Goal: Task Accomplishment & Management: Manage account settings

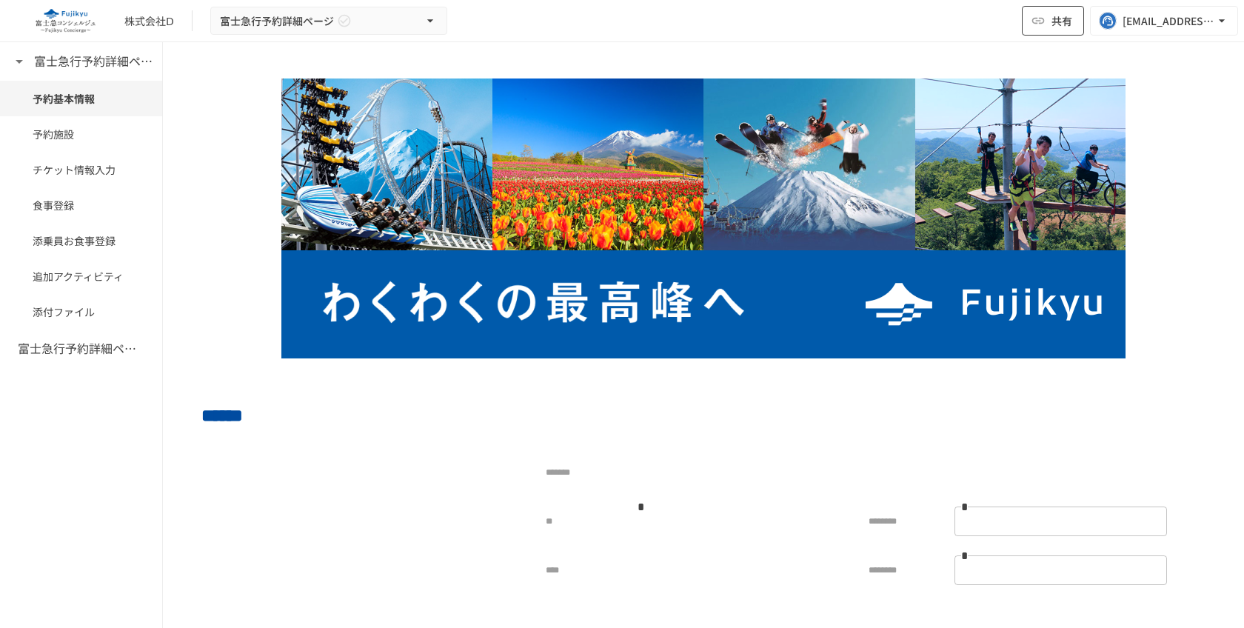
click at [1040, 25] on icon "button" at bounding box center [1037, 20] width 15 height 15
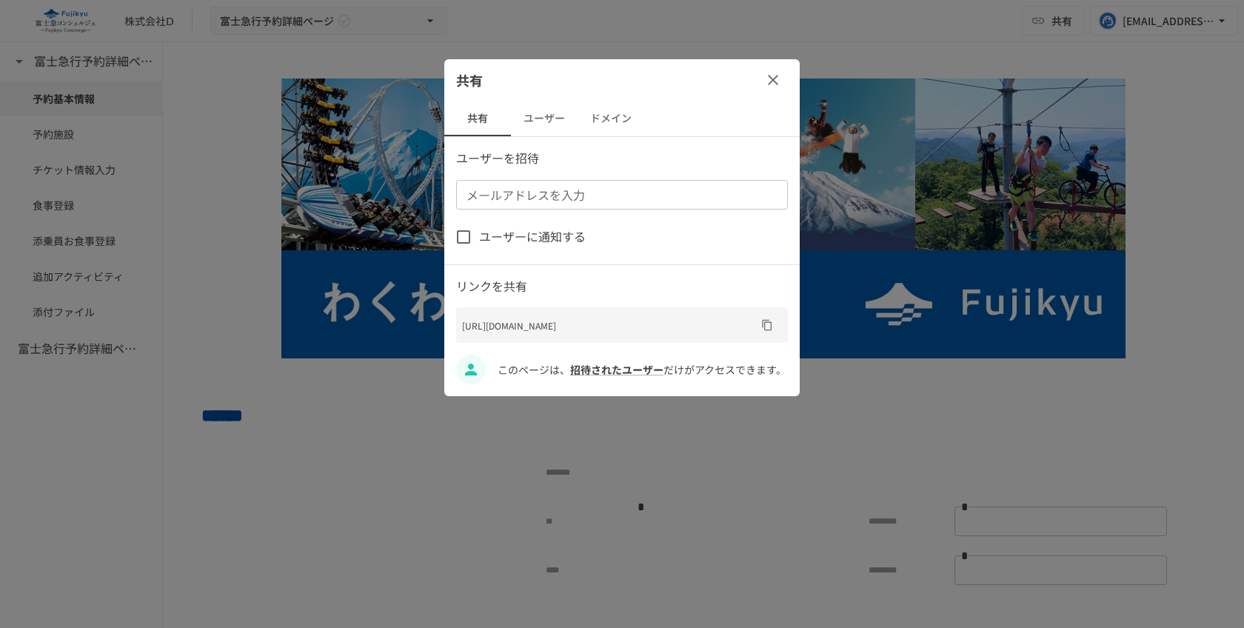
click at [534, 113] on button "ユーザー" at bounding box center [544, 119] width 67 height 36
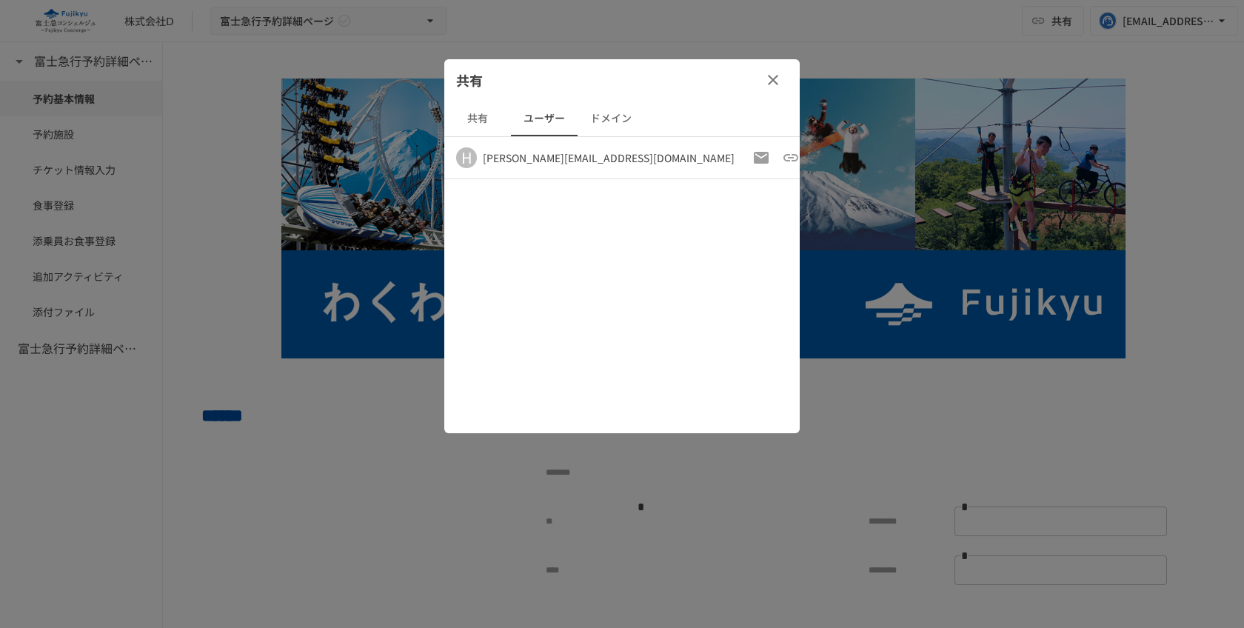
click at [489, 128] on button "共有" at bounding box center [477, 119] width 67 height 36
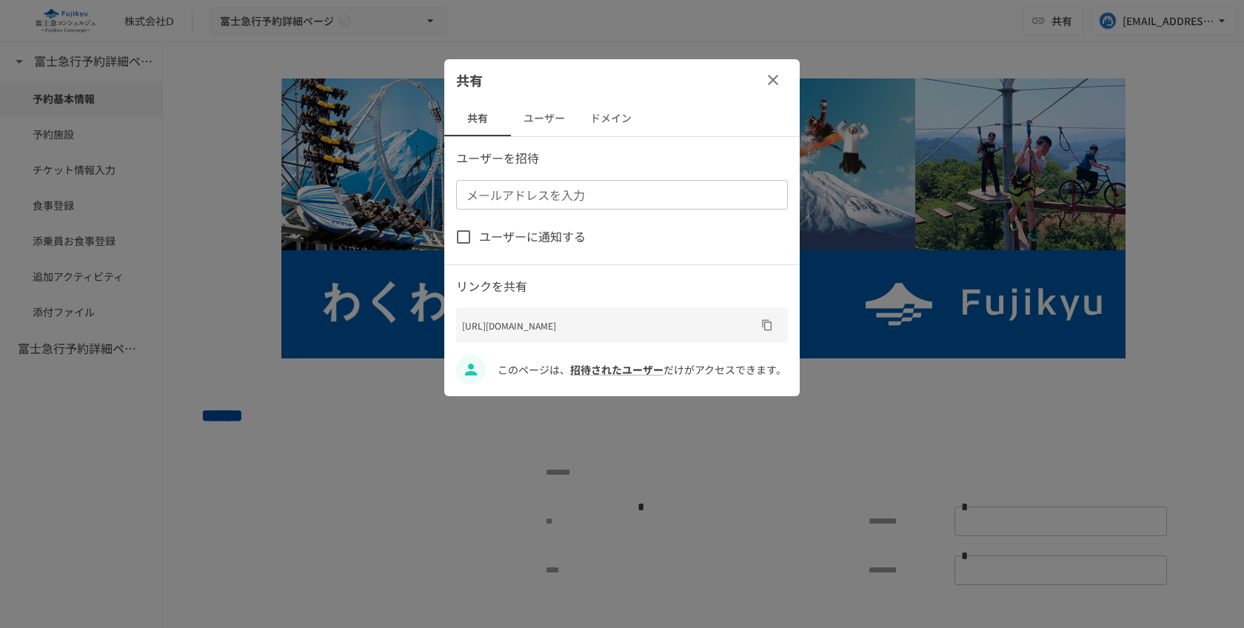
click at [580, 195] on input "メールアドレスを入力" at bounding box center [620, 194] width 321 height 21
type input "*"
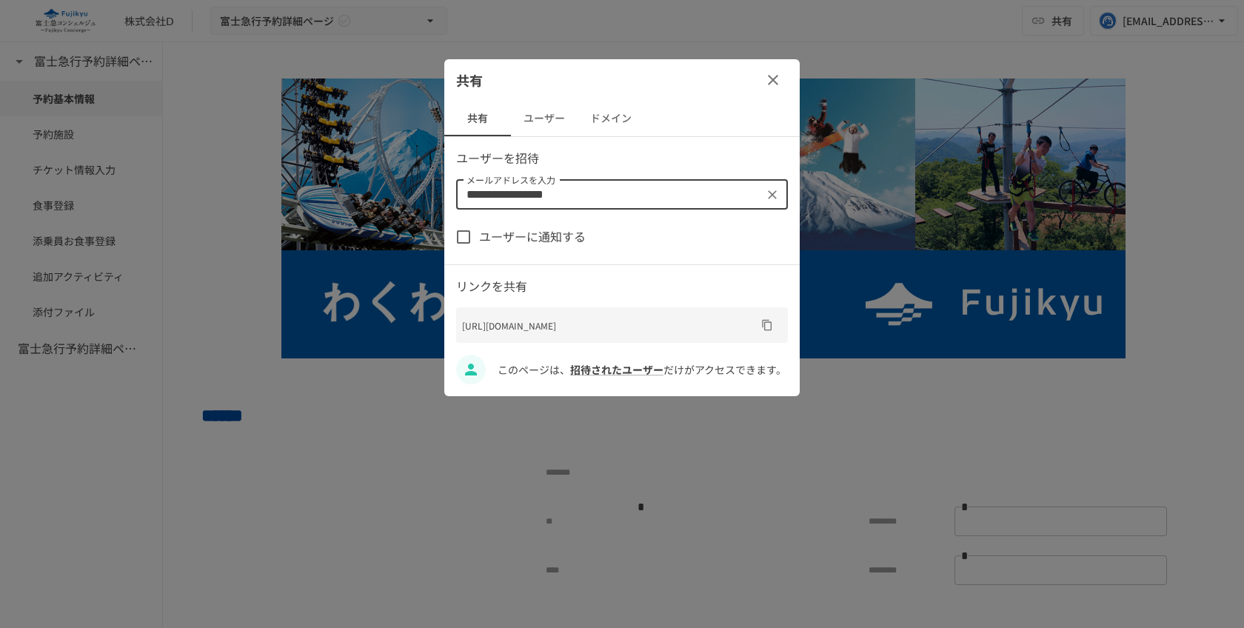
type input "**********"
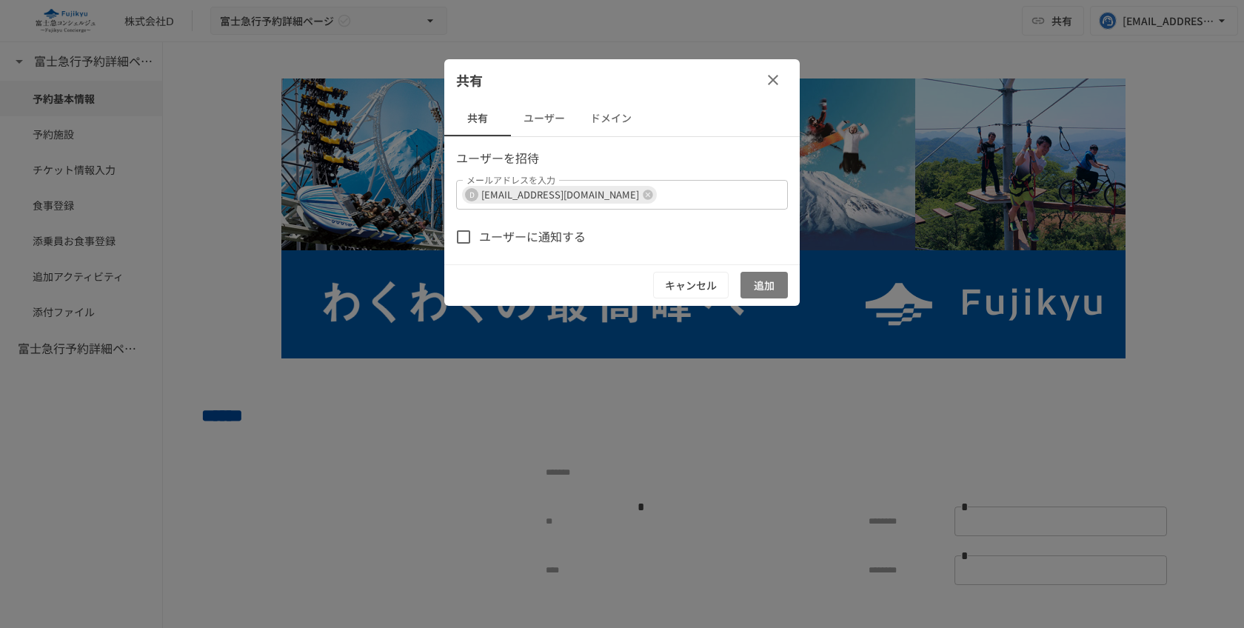
click at [762, 285] on button "追加" at bounding box center [763, 285] width 47 height 27
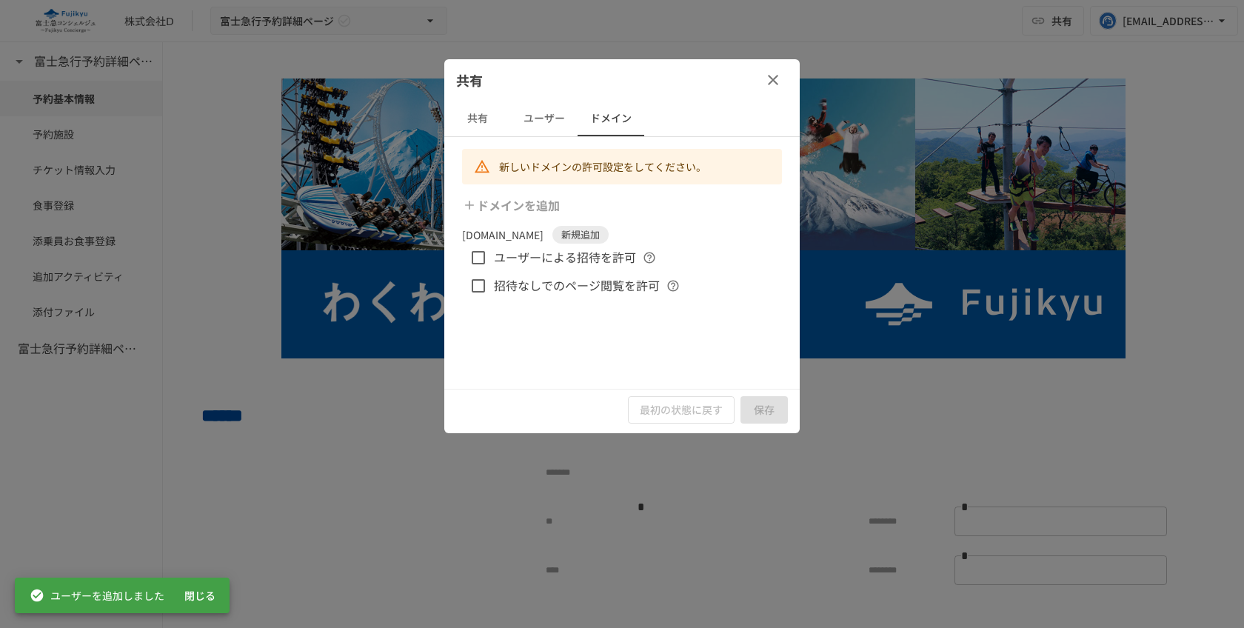
click at [530, 101] on button "ユーザー" at bounding box center [544, 119] width 67 height 36
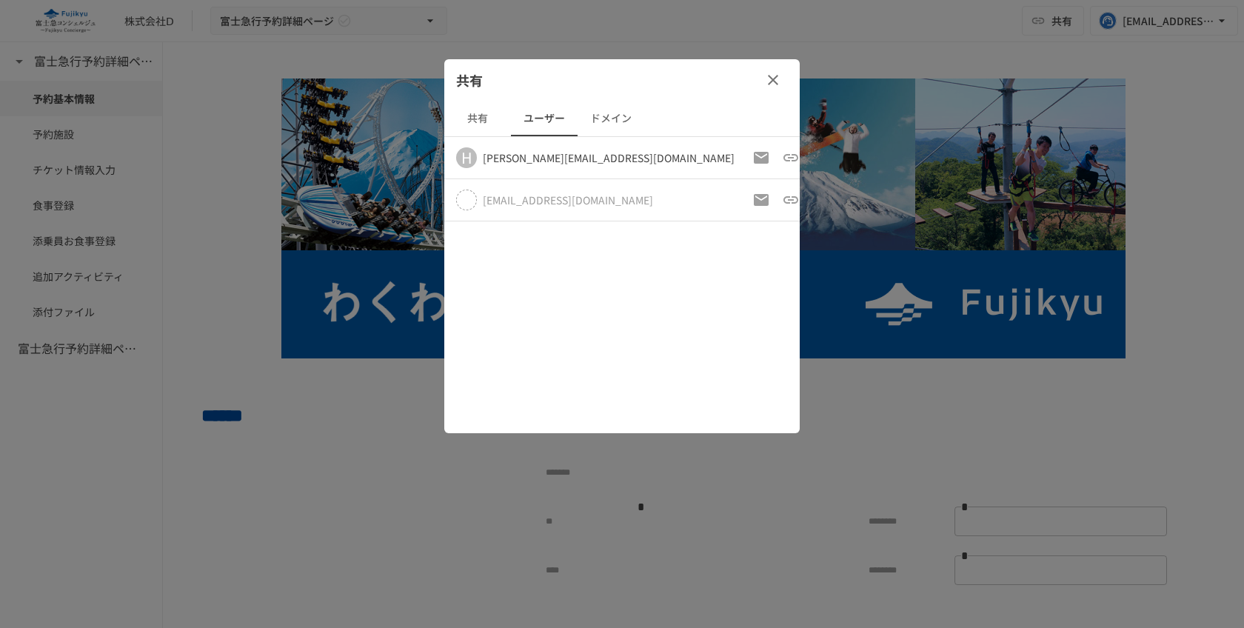
click at [811, 194] on icon "button" at bounding box center [820, 200] width 18 height 18
click at [720, 235] on p "アクセス許可を取り消す" at bounding box center [717, 234] width 130 height 19
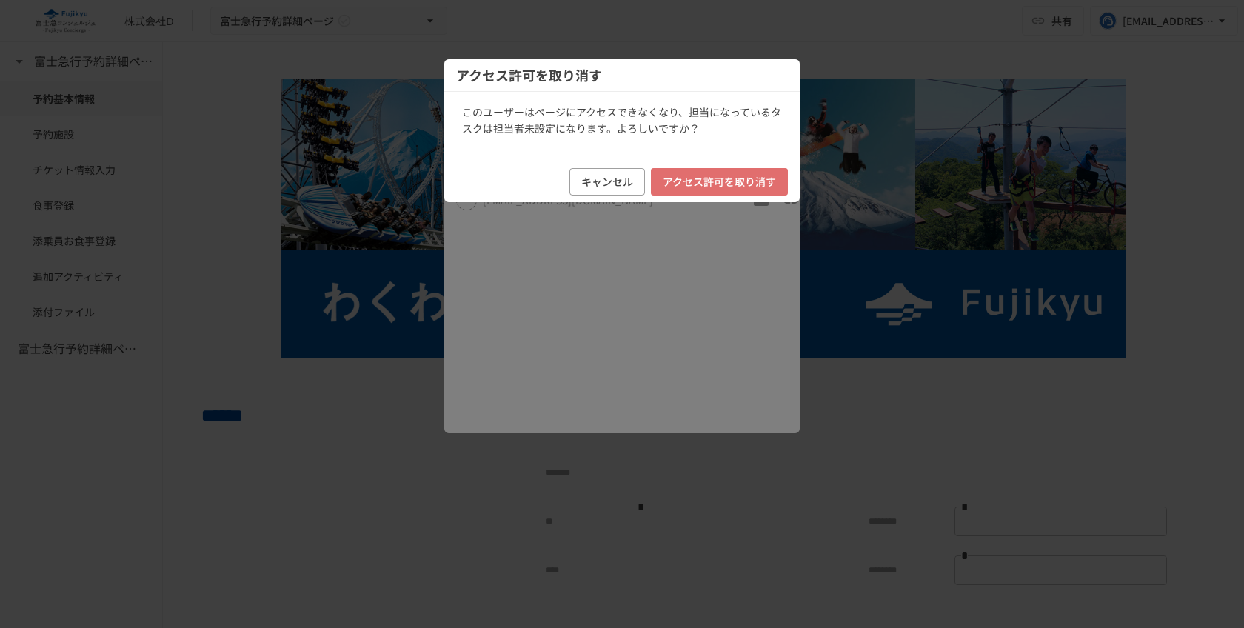
click at [706, 175] on button "アクセス許可を取り消す" at bounding box center [719, 181] width 137 height 27
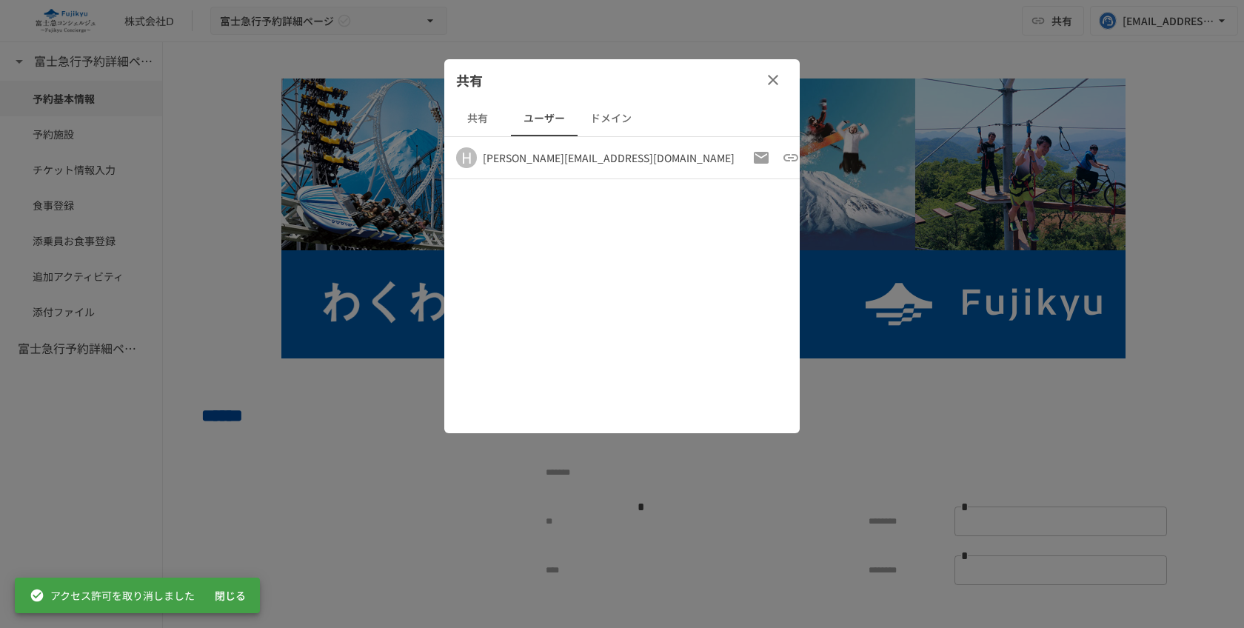
click at [473, 118] on button "共有" at bounding box center [477, 119] width 67 height 36
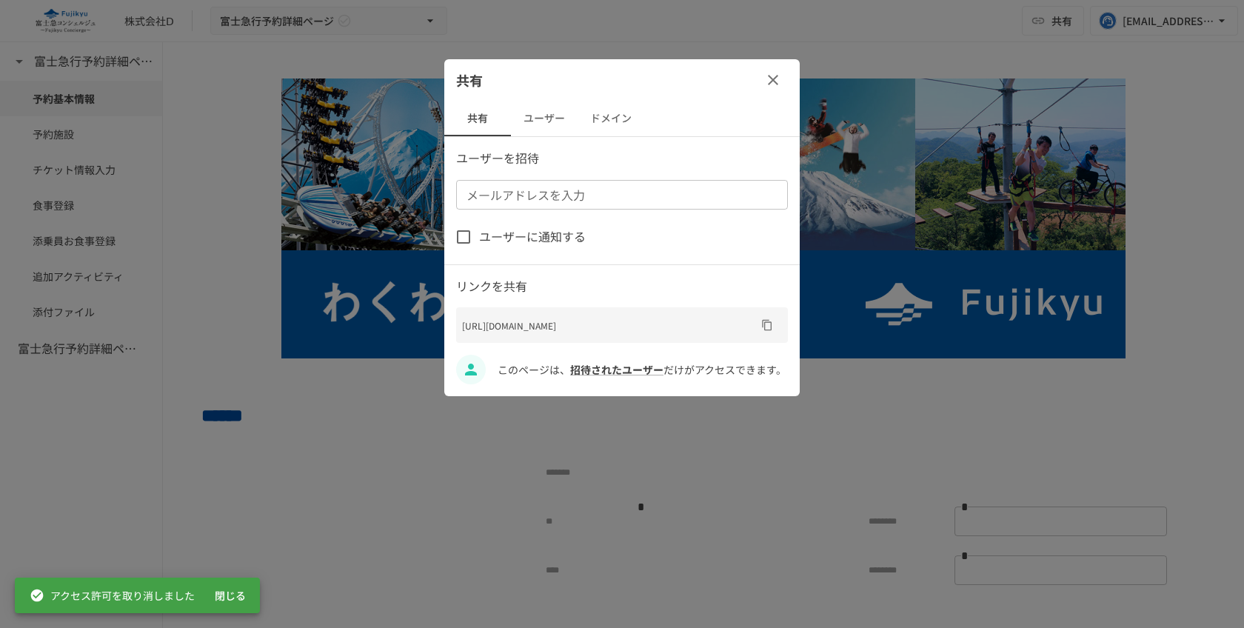
click at [586, 186] on input "メールアドレスを入力" at bounding box center [620, 194] width 321 height 21
type input "*"
click at [547, 234] on div "[EMAIL_ADDRESS][DOMAIN_NAME]" at bounding box center [591, 233] width 194 height 18
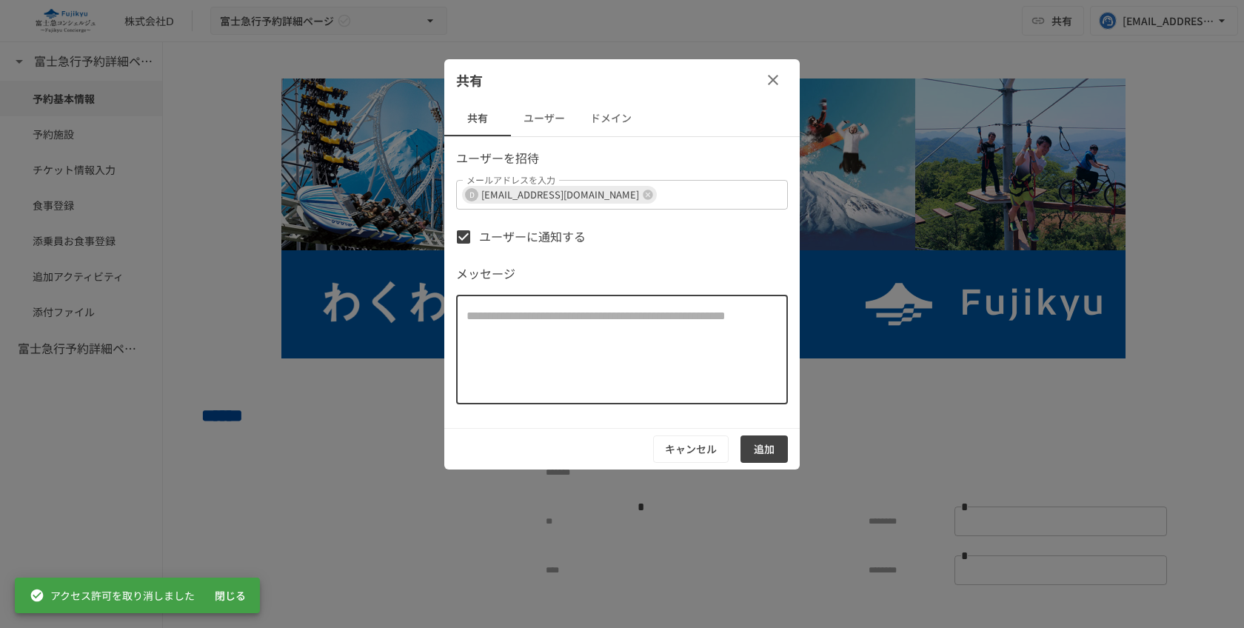
click at [534, 330] on textarea at bounding box center [621, 349] width 311 height 85
type textarea "**"
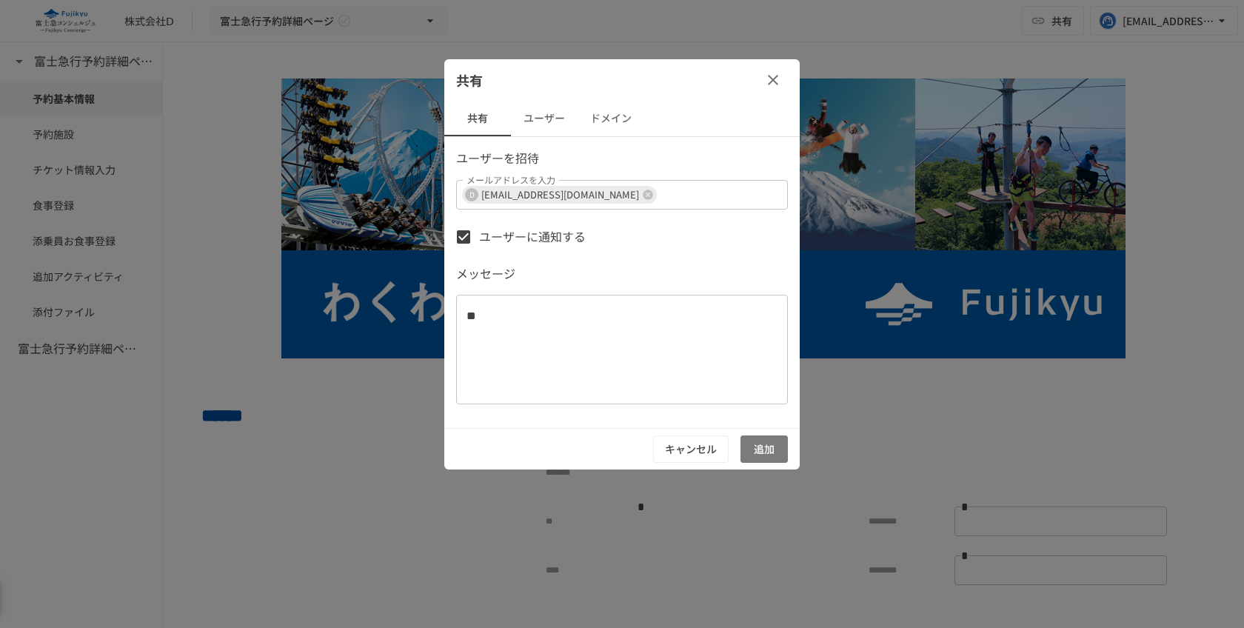
click at [765, 448] on button "追加" at bounding box center [763, 448] width 47 height 27
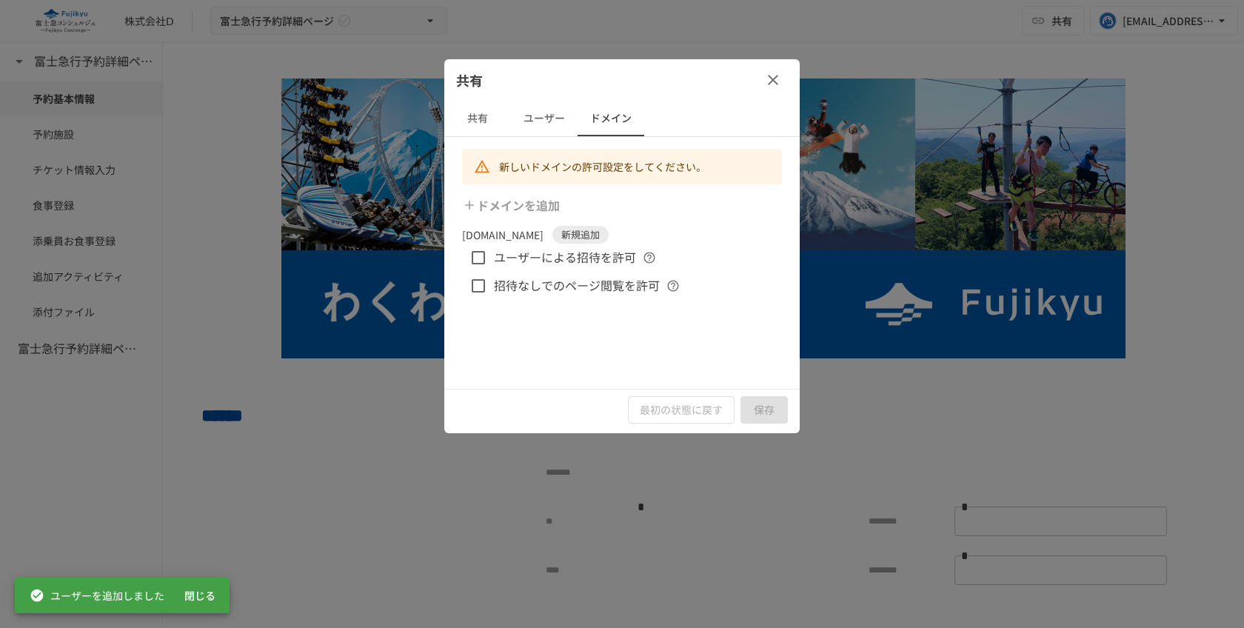
click at [776, 88] on icon "button" at bounding box center [773, 80] width 18 height 18
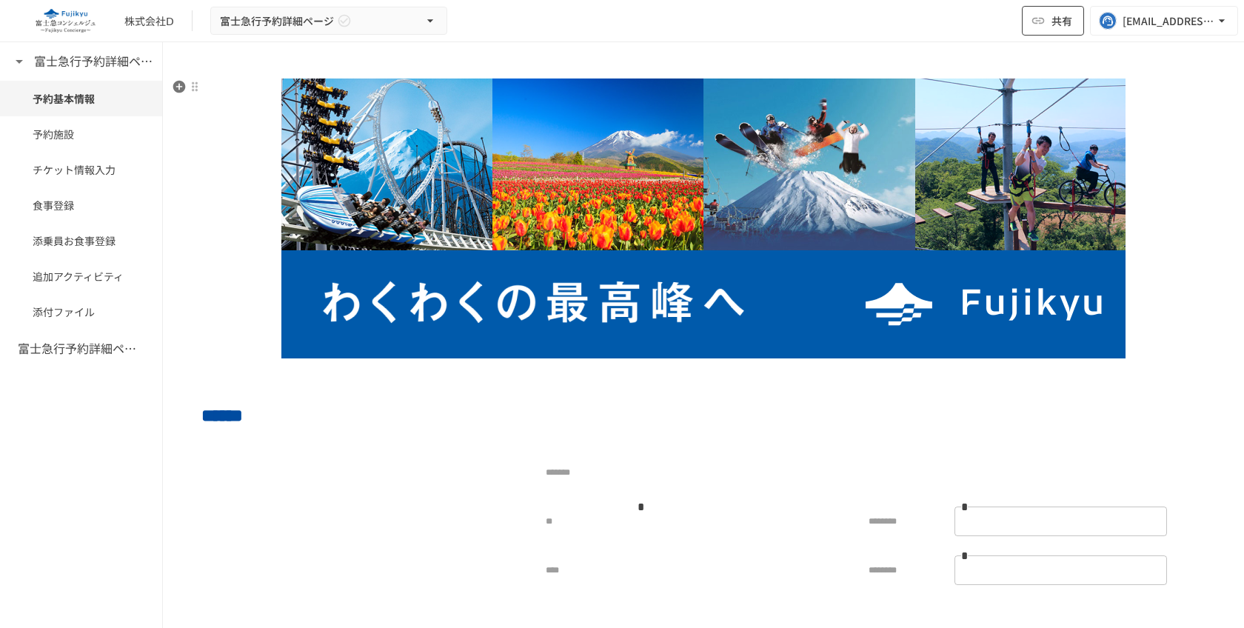
click at [1023, 31] on button "共有" at bounding box center [1053, 21] width 62 height 30
